Goal: Book appointment/travel/reservation

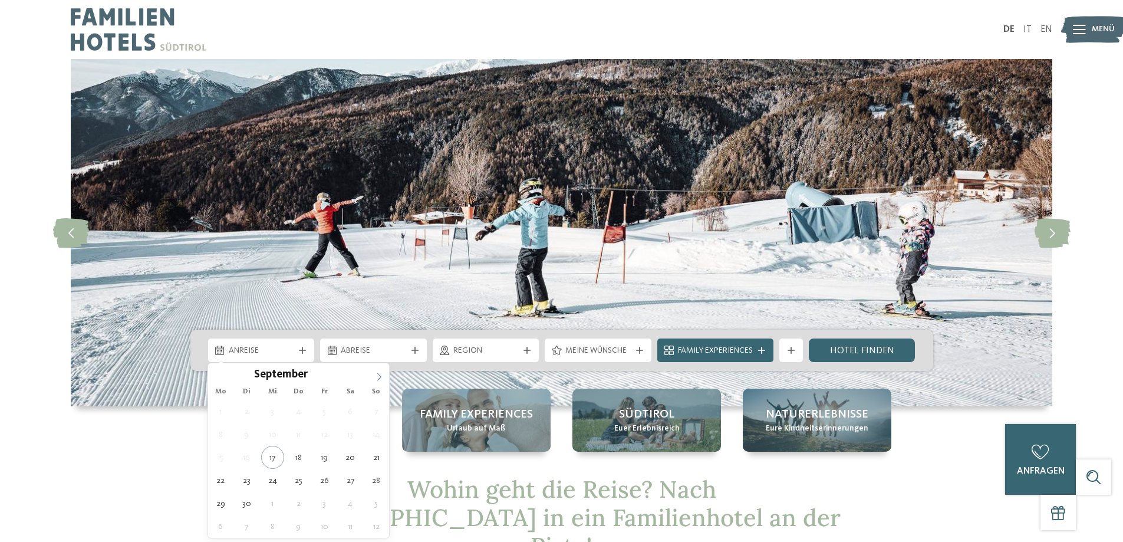
click at [377, 375] on icon at bounding box center [379, 377] width 8 height 8
type div "27.12.2025"
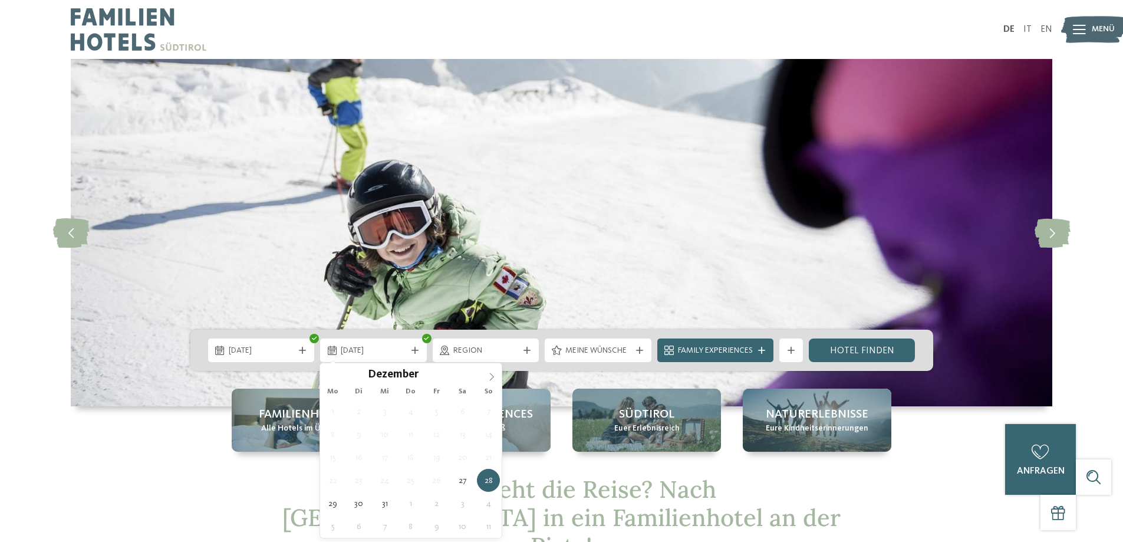
type input "****"
click at [493, 374] on icon at bounding box center [492, 377] width 8 height 8
type div "03.01.2026"
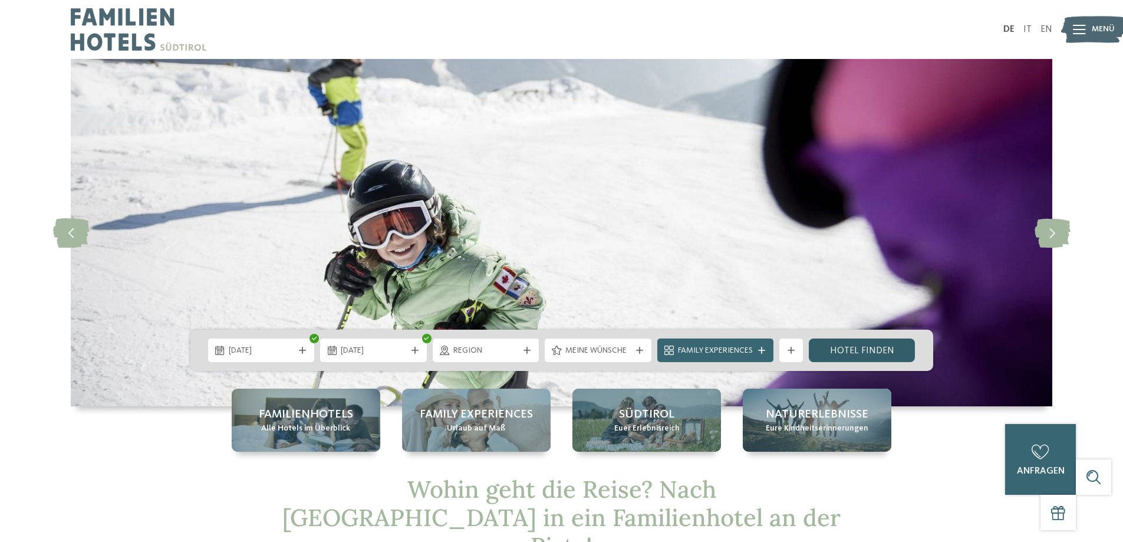
click at [853, 350] on link "Hotel finden" at bounding box center [862, 350] width 107 height 24
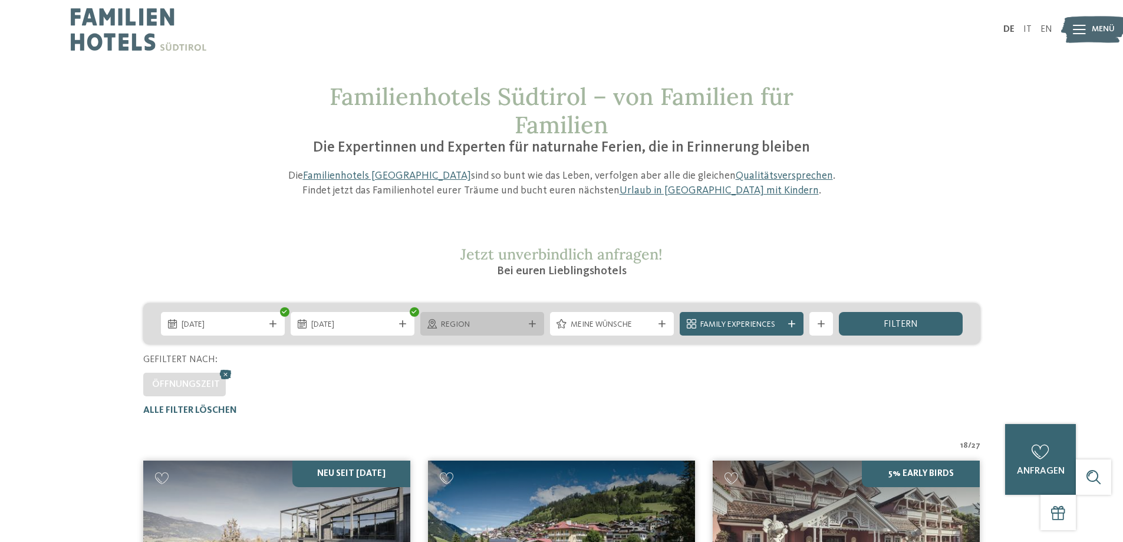
click at [501, 318] on div "Region" at bounding box center [482, 324] width 88 height 13
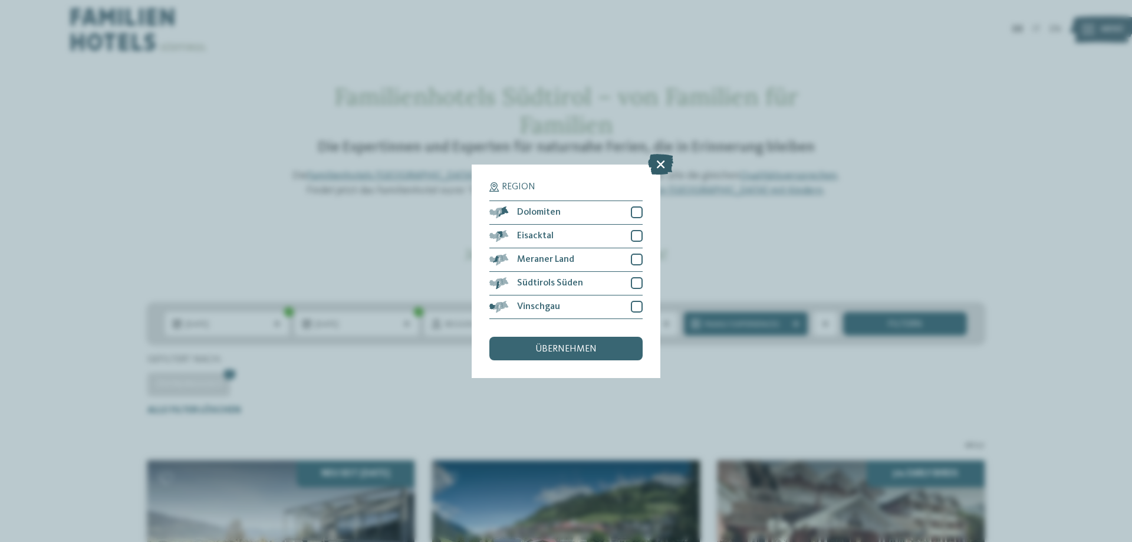
click at [666, 163] on icon at bounding box center [660, 163] width 25 height 21
